Goal: Find specific page/section: Find specific page/section

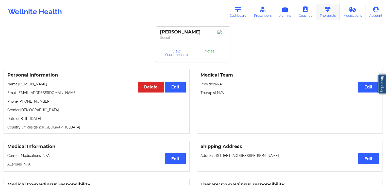
click at [331, 15] on link "Therapists" at bounding box center [328, 12] width 24 height 17
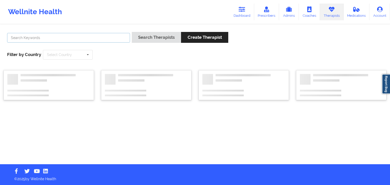
click at [83, 41] on input "text" at bounding box center [68, 38] width 123 height 10
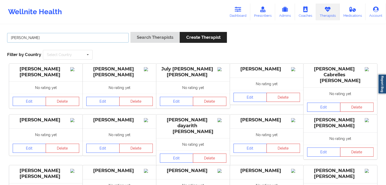
type input "[PERSON_NAME]"
click at [130, 40] on button "Search Therapists" at bounding box center [154, 37] width 49 height 11
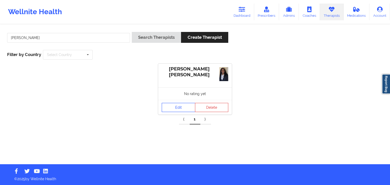
click at [183, 106] on link "Edit" at bounding box center [179, 107] width 34 height 9
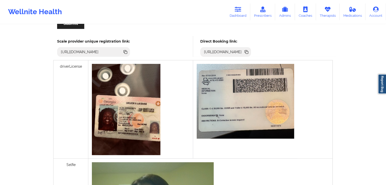
scroll to position [134, 0]
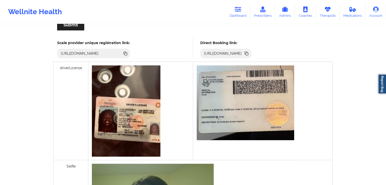
click at [248, 53] on icon at bounding box center [247, 54] width 3 height 3
click at [322, 16] on link "Therapists" at bounding box center [328, 12] width 24 height 17
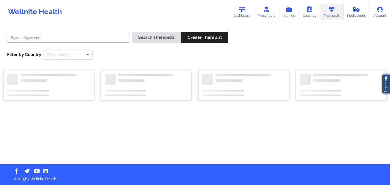
click at [116, 39] on input "text" at bounding box center [68, 38] width 123 height 10
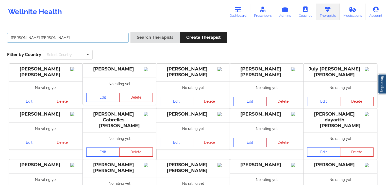
click at [130, 32] on button "Search Therapists" at bounding box center [154, 37] width 49 height 11
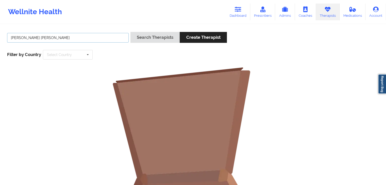
type input "[PERSON_NAME] [PERSON_NAME]"
click at [130, 32] on button "Search Therapists" at bounding box center [154, 37] width 49 height 11
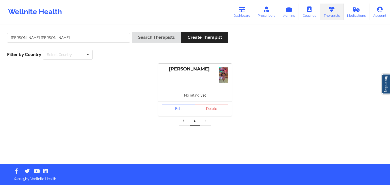
click at [176, 111] on link "Edit" at bounding box center [179, 108] width 34 height 9
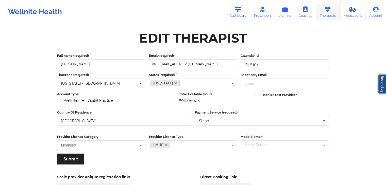
click at [326, 14] on link "Therapists" at bounding box center [328, 12] width 24 height 17
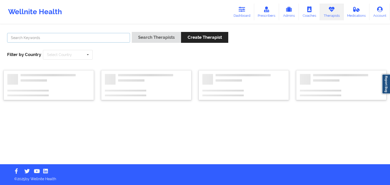
click at [97, 40] on input "text" at bounding box center [68, 38] width 123 height 10
type input "v"
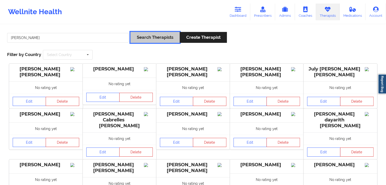
click at [136, 40] on button "Search Therapists" at bounding box center [154, 37] width 49 height 11
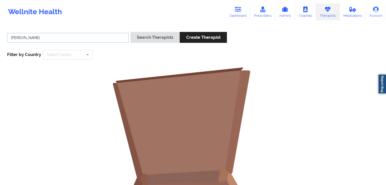
click at [54, 37] on input "[PERSON_NAME]" at bounding box center [68, 38] width 122 height 10
type input "[PERSON_NAME]"
click at [130, 32] on button "Search Therapists" at bounding box center [154, 37] width 49 height 11
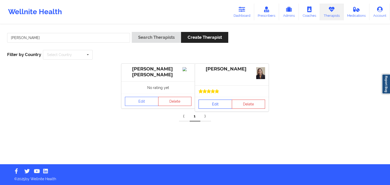
click at [212, 105] on link "Edit" at bounding box center [215, 104] width 34 height 9
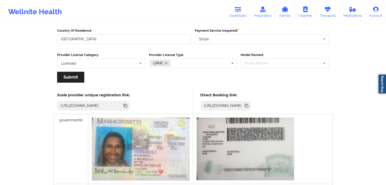
scroll to position [81, 0]
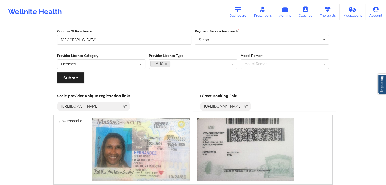
click at [247, 105] on icon at bounding box center [246, 106] width 3 height 3
click at [324, 10] on link "Therapists" at bounding box center [328, 12] width 24 height 17
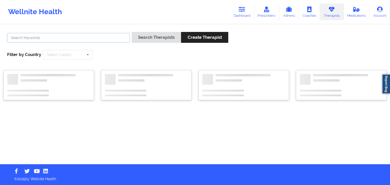
click at [76, 36] on input "text" at bounding box center [68, 38] width 123 height 10
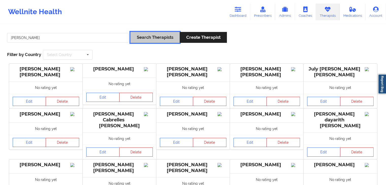
click at [137, 40] on button "Search Therapists" at bounding box center [154, 37] width 49 height 11
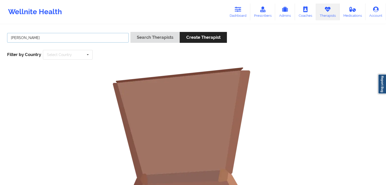
click at [70, 38] on input "[PERSON_NAME]" at bounding box center [68, 38] width 122 height 10
click at [130, 32] on button "Search Therapists" at bounding box center [154, 37] width 49 height 11
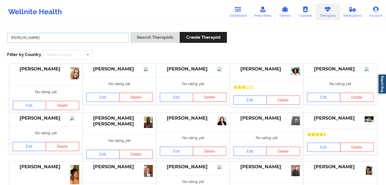
click at [100, 35] on input "[PERSON_NAME]" at bounding box center [68, 38] width 122 height 10
click at [130, 32] on button "Search Therapists" at bounding box center [154, 37] width 49 height 11
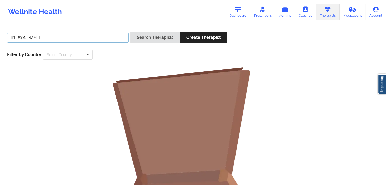
click at [130, 32] on button "Search Therapists" at bounding box center [154, 37] width 49 height 11
click at [327, 16] on link "Therapists" at bounding box center [328, 12] width 24 height 17
click at [126, 37] on input "[PERSON_NAME]" at bounding box center [68, 38] width 122 height 10
type input "s"
click at [116, 39] on input "text" at bounding box center [68, 38] width 122 height 10
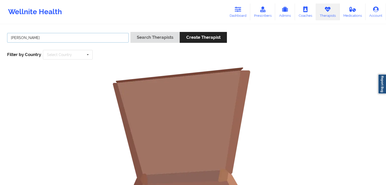
click at [130, 32] on button "Search Therapists" at bounding box center [154, 37] width 49 height 11
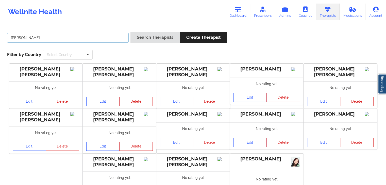
drag, startPoint x: 65, startPoint y: 38, endPoint x: 13, endPoint y: 38, distance: 51.5
click at [13, 38] on input "[PERSON_NAME]" at bounding box center [68, 38] width 122 height 10
type input "[PERSON_NAME]"
click at [130, 32] on button "Search Therapists" at bounding box center [154, 37] width 49 height 11
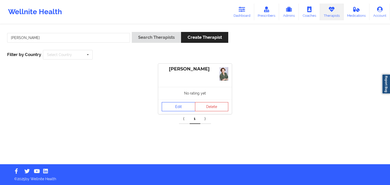
click at [177, 104] on link "Edit" at bounding box center [179, 106] width 34 height 9
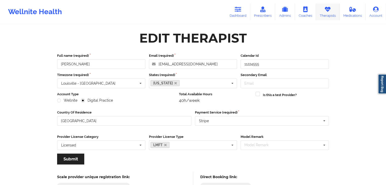
click at [329, 4] on link "Therapists" at bounding box center [328, 12] width 24 height 17
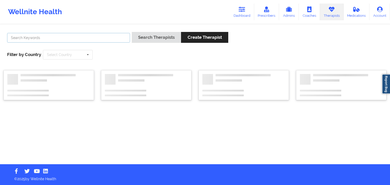
click at [80, 39] on input "text" at bounding box center [68, 38] width 123 height 10
type input "[PERSON_NAME]"
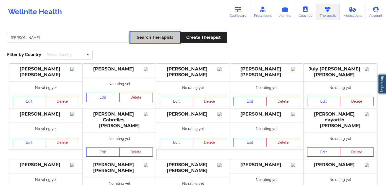
click at [140, 43] on button "Search Therapists" at bounding box center [154, 37] width 49 height 11
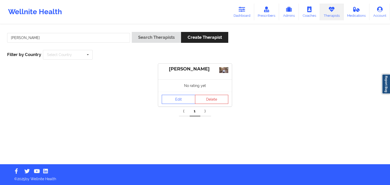
click at [173, 106] on div "Edit Delete" at bounding box center [195, 99] width 74 height 15
click at [184, 97] on link "Edit" at bounding box center [179, 99] width 34 height 9
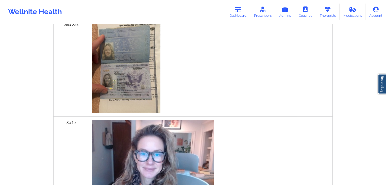
scroll to position [112, 0]
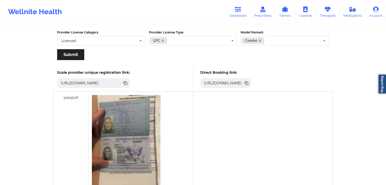
click at [247, 81] on icon at bounding box center [246, 82] width 3 height 3
click at [324, 11] on icon at bounding box center [327, 10] width 7 height 6
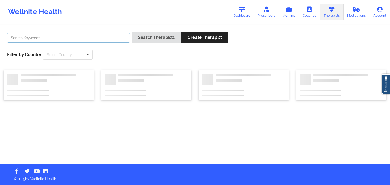
click at [106, 37] on input "text" at bounding box center [68, 38] width 123 height 10
click at [132, 32] on button "Search Therapists" at bounding box center [156, 37] width 49 height 11
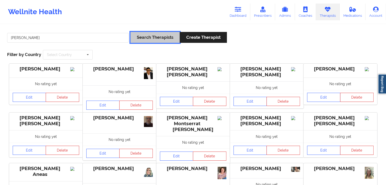
click at [139, 41] on button "Search Therapists" at bounding box center [154, 37] width 49 height 11
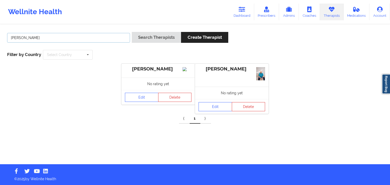
drag, startPoint x: 63, startPoint y: 38, endPoint x: 10, endPoint y: 36, distance: 52.6
click at [10, 36] on input "[PERSON_NAME]" at bounding box center [68, 38] width 123 height 10
click at [132, 32] on button "Search Therapists" at bounding box center [156, 37] width 49 height 11
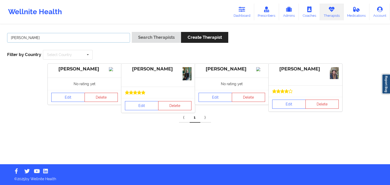
drag, startPoint x: 72, startPoint y: 36, endPoint x: 5, endPoint y: 36, distance: 67.0
click at [5, 36] on div "[PERSON_NAME] Search Therapists Create Therapist Filter by Country Select Count…" at bounding box center [195, 45] width 383 height 35
type input "[PERSON_NAME]"
click at [132, 32] on button "Search Therapists" at bounding box center [156, 37] width 49 height 11
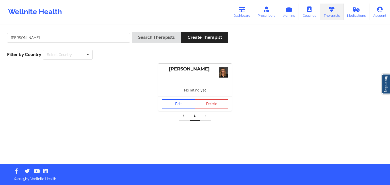
click at [168, 104] on link "Edit" at bounding box center [179, 103] width 34 height 9
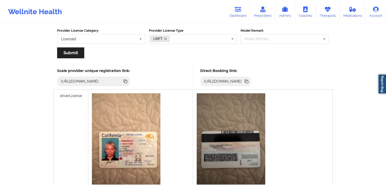
scroll to position [144, 0]
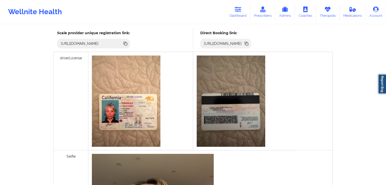
click at [247, 42] on icon at bounding box center [246, 43] width 3 height 3
click at [333, 14] on link "Therapists" at bounding box center [328, 12] width 24 height 17
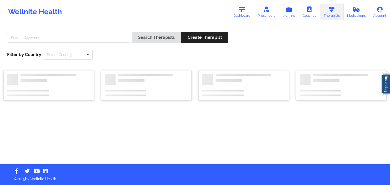
click at [74, 43] on div at bounding box center [68, 39] width 126 height 14
click at [64, 41] on input "text" at bounding box center [68, 38] width 123 height 10
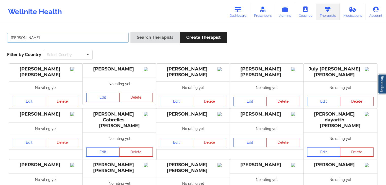
type input "[PERSON_NAME]"
click at [130, 32] on button "Search Therapists" at bounding box center [154, 37] width 49 height 11
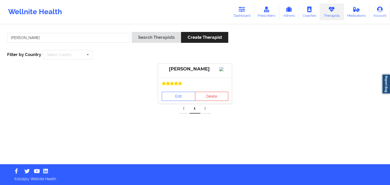
click at [175, 104] on div "Edit Delete" at bounding box center [195, 96] width 74 height 15
click at [173, 101] on link "Edit" at bounding box center [179, 96] width 34 height 9
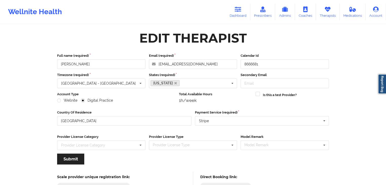
scroll to position [42, 0]
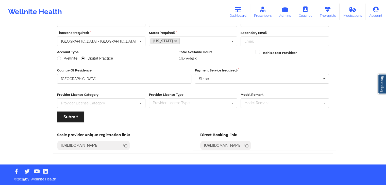
click at [249, 143] on icon at bounding box center [247, 146] width 6 height 6
click at [326, 12] on icon at bounding box center [327, 10] width 7 height 6
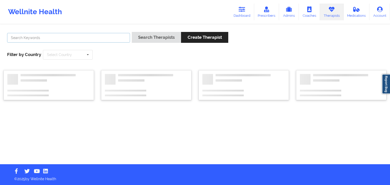
click at [118, 35] on input "text" at bounding box center [68, 38] width 123 height 10
click at [132, 32] on button "Search Therapists" at bounding box center [156, 37] width 49 height 11
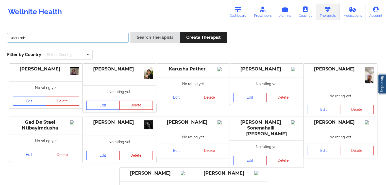
type input "usha mir"
click at [130, 32] on button "Search Therapists" at bounding box center [154, 37] width 49 height 11
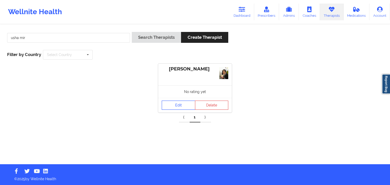
click at [174, 108] on link "Edit" at bounding box center [179, 105] width 34 height 9
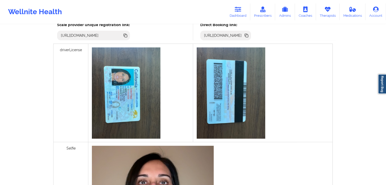
scroll to position [139, 0]
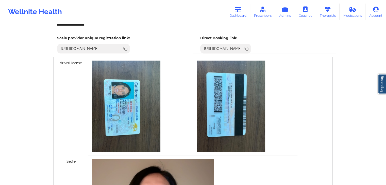
click at [248, 48] on icon at bounding box center [247, 49] width 3 height 3
